Goal: Task Accomplishment & Management: Manage account settings

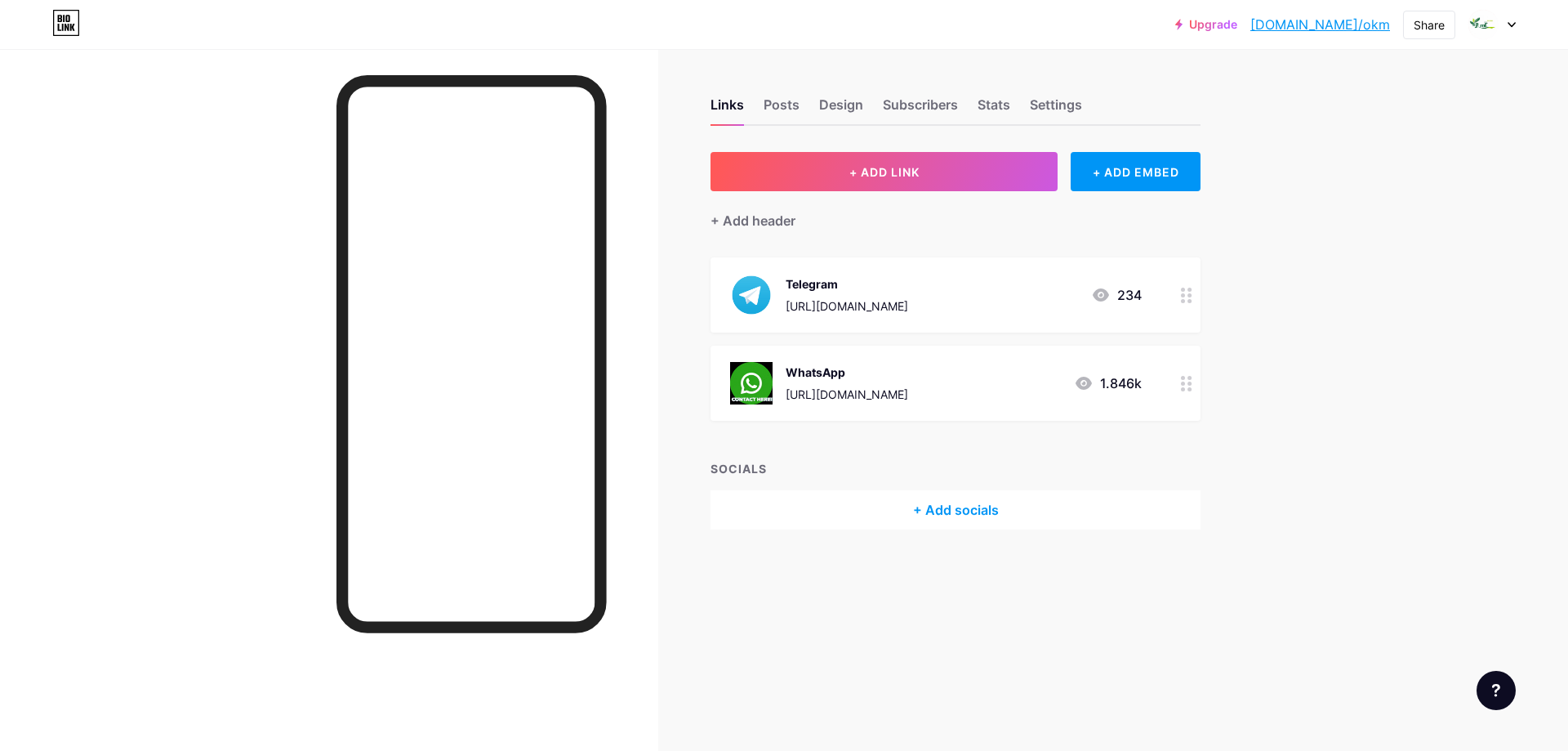
click at [1036, 381] on div "WhatsApp [URL][DOMAIN_NAME] 1.846k" at bounding box center [936, 383] width 412 height 42
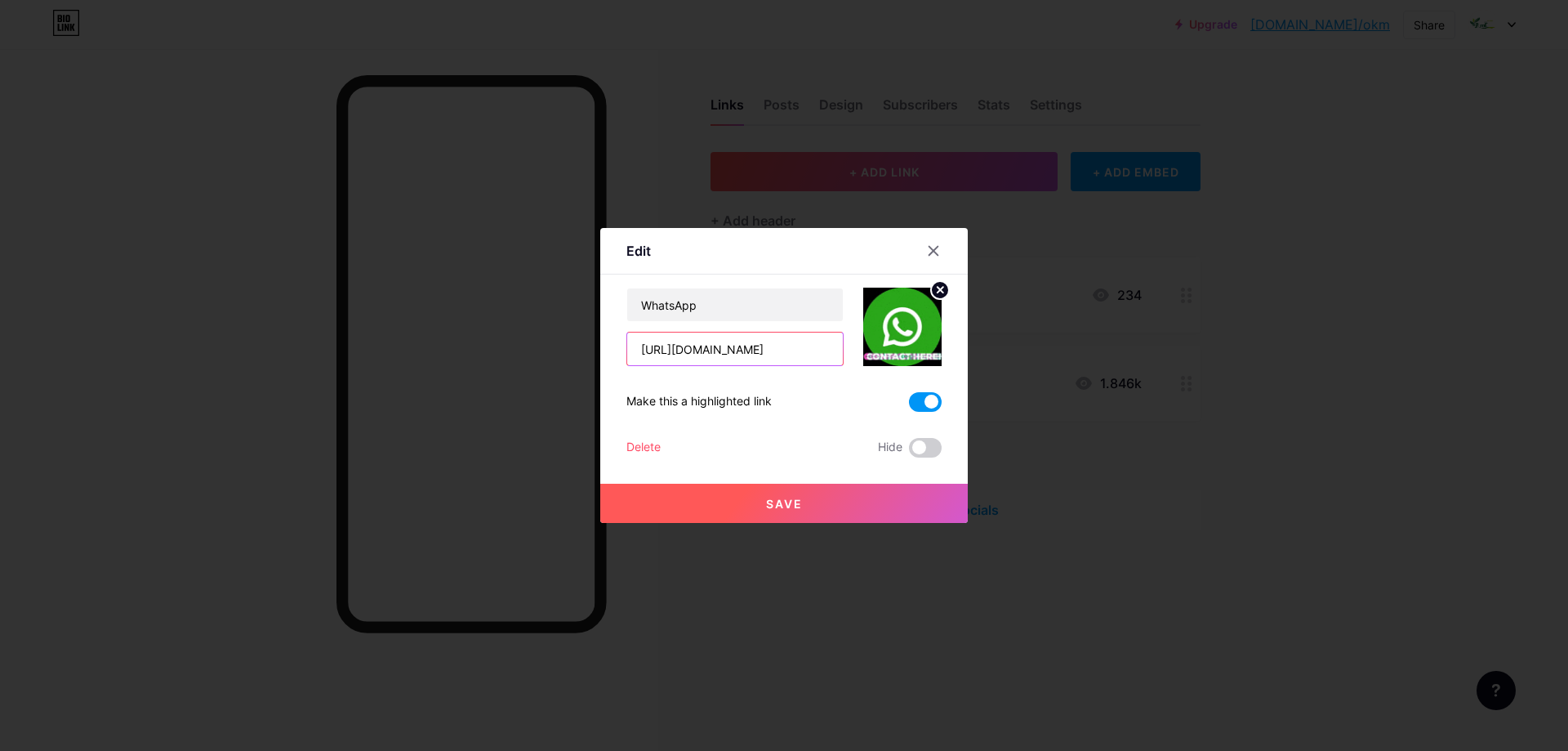
drag, startPoint x: 737, startPoint y: 348, endPoint x: 785, endPoint y: 344, distance: 48.2
click at [810, 344] on input "[URL][DOMAIN_NAME]" at bounding box center [735, 349] width 216 height 33
paste input "3658231906"
click at [730, 348] on input "[URL][DOMAIN_NAME] 3658231906" at bounding box center [735, 349] width 216 height 33
type input "[URL][DOMAIN_NAME]"
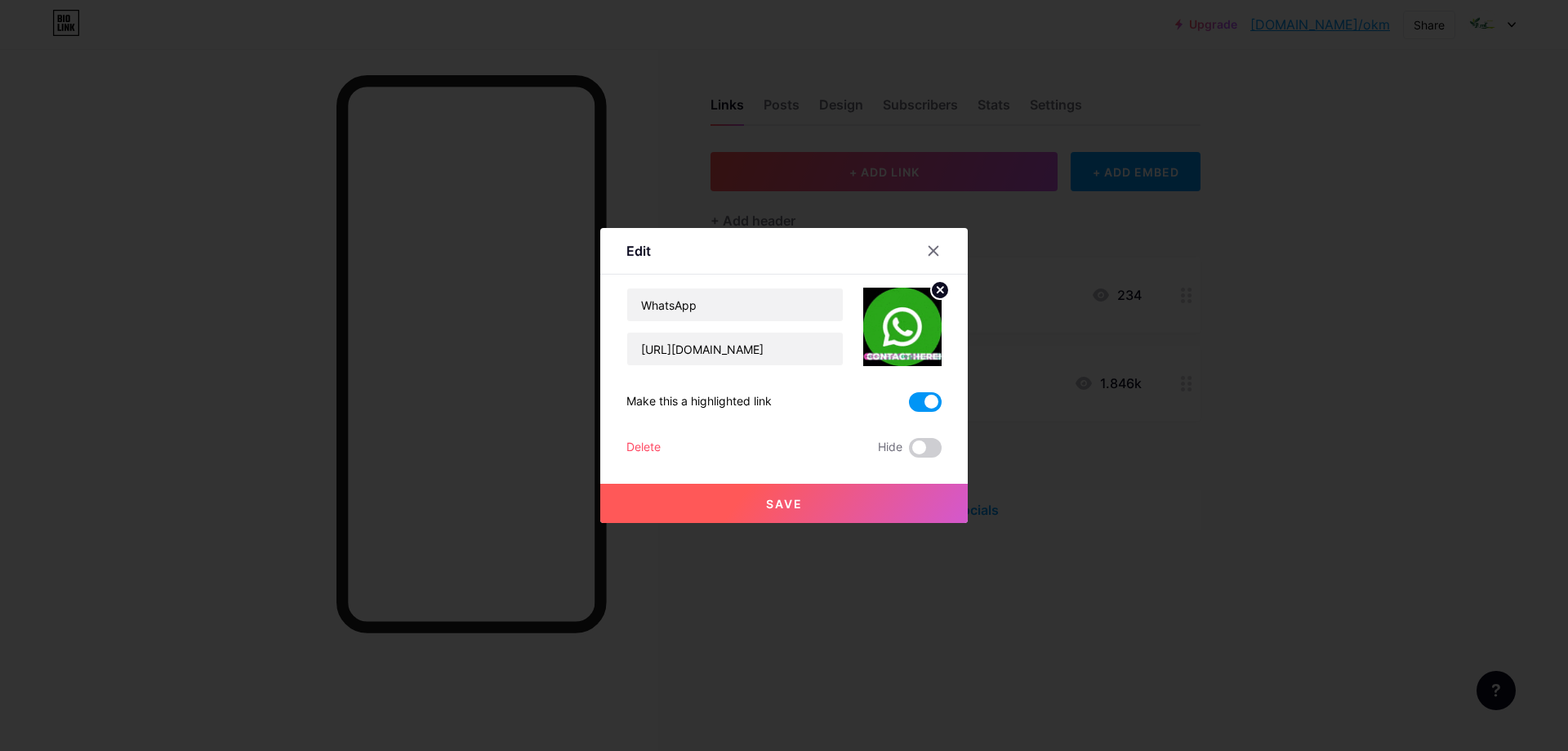
click at [811, 493] on button "Save" at bounding box center [784, 503] width 368 height 39
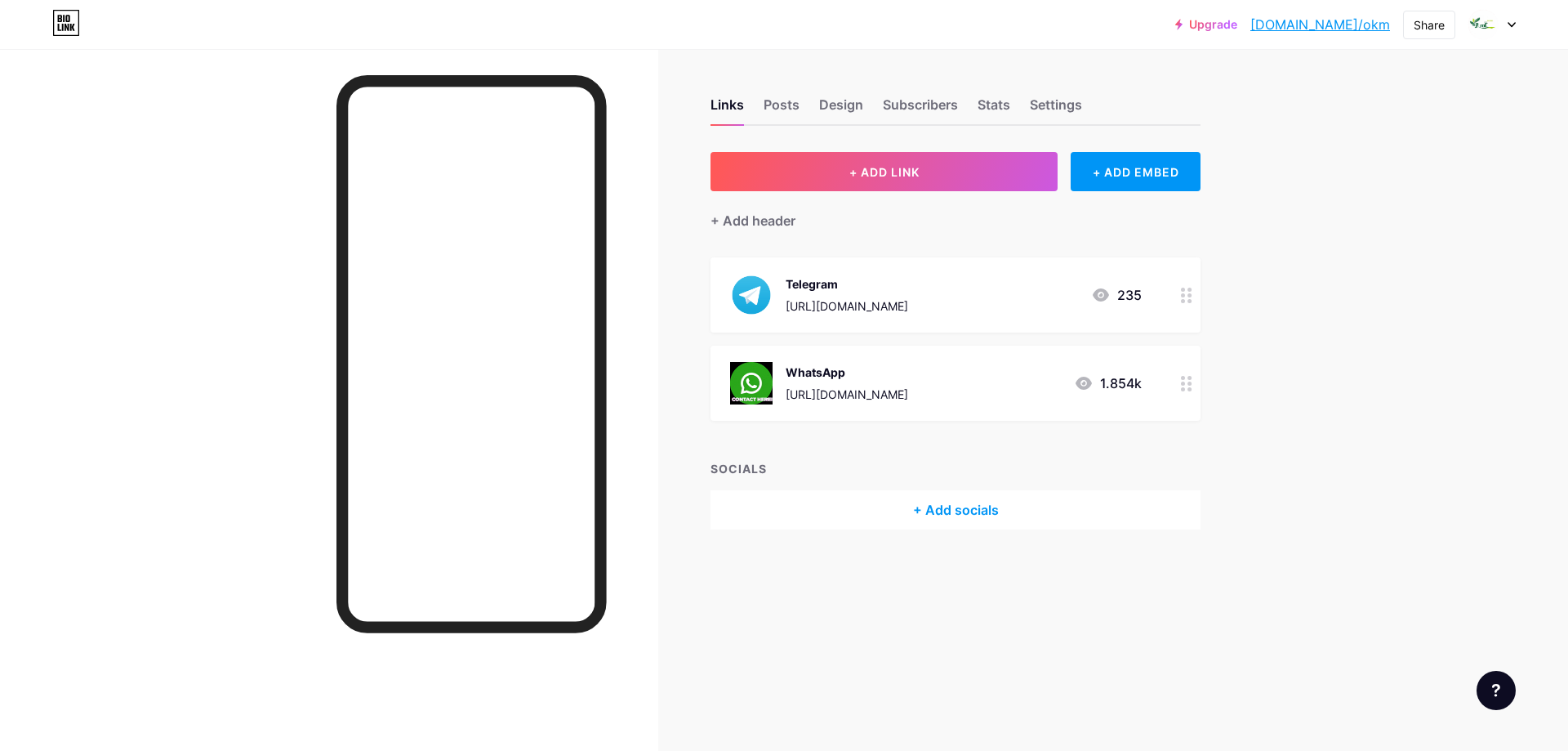
click at [1052, 383] on div "WhatsApp [URL][DOMAIN_NAME] 1.854k" at bounding box center [936, 383] width 412 height 42
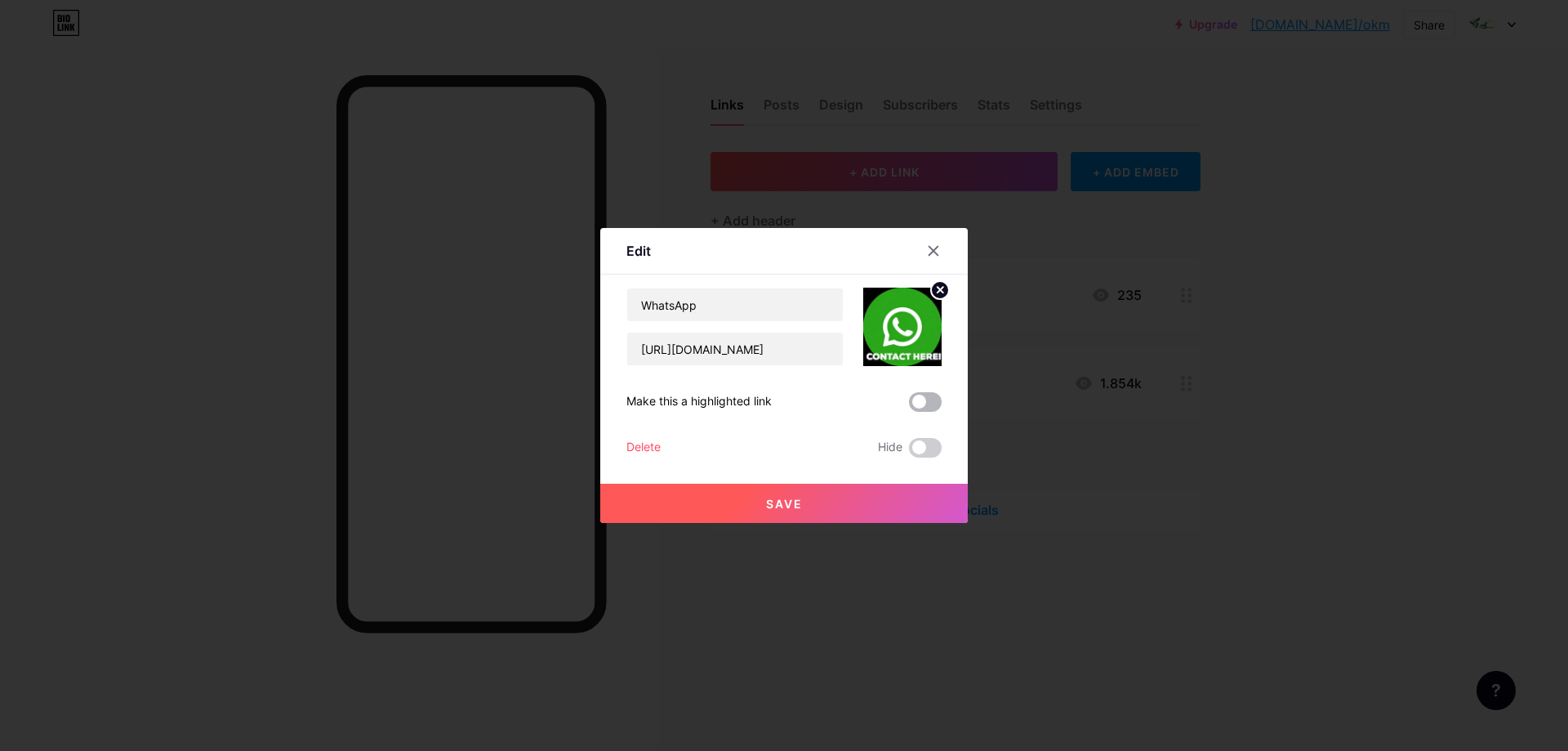
click at [913, 400] on span at bounding box center [925, 402] width 33 height 20
click at [909, 406] on input "checkbox" at bounding box center [909, 406] width 0 height 0
click at [790, 508] on span "Save" at bounding box center [784, 503] width 37 height 14
